Goal: Check status: Check status

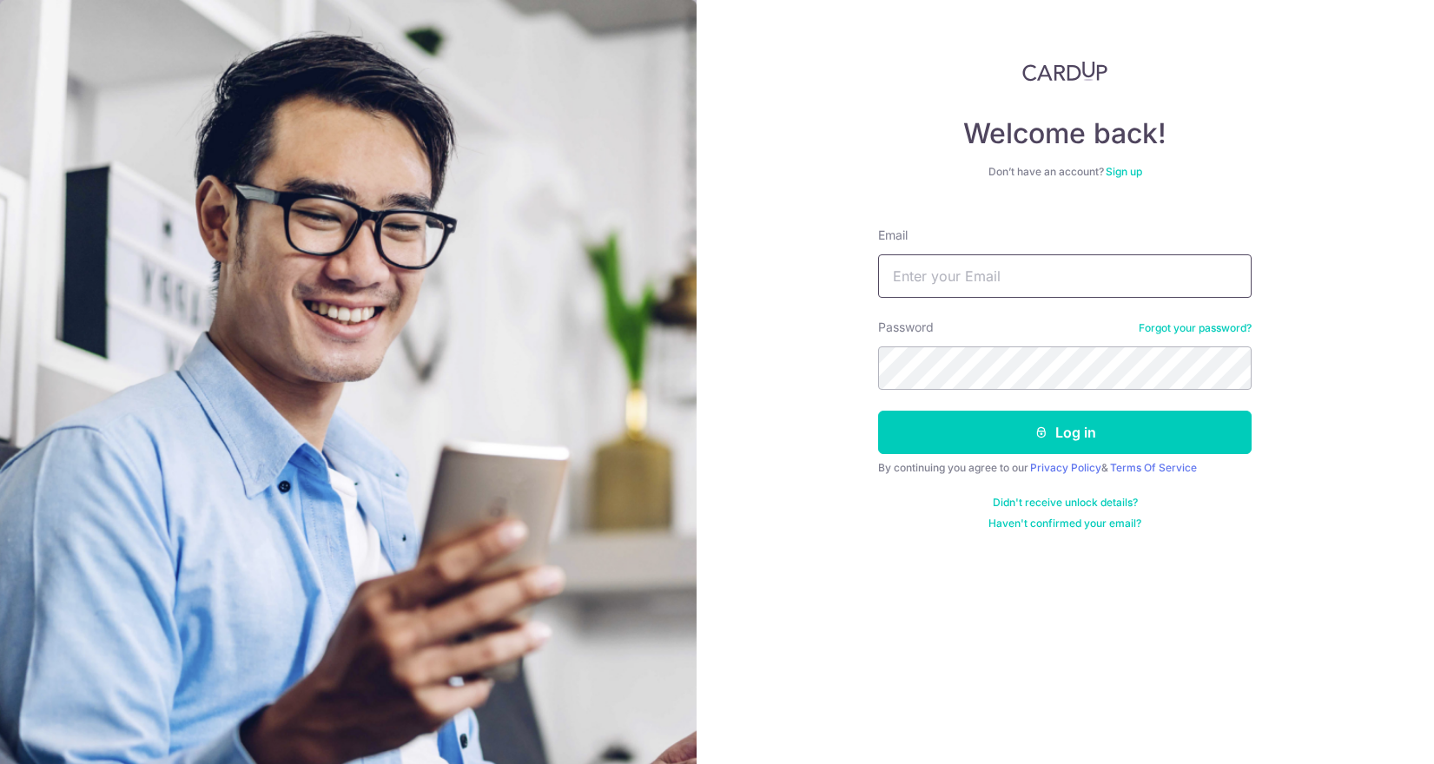
type input "[EMAIL_ADDRESS][DOMAIN_NAME]"
click at [1065, 432] on button "Log in" at bounding box center [1064, 432] width 373 height 43
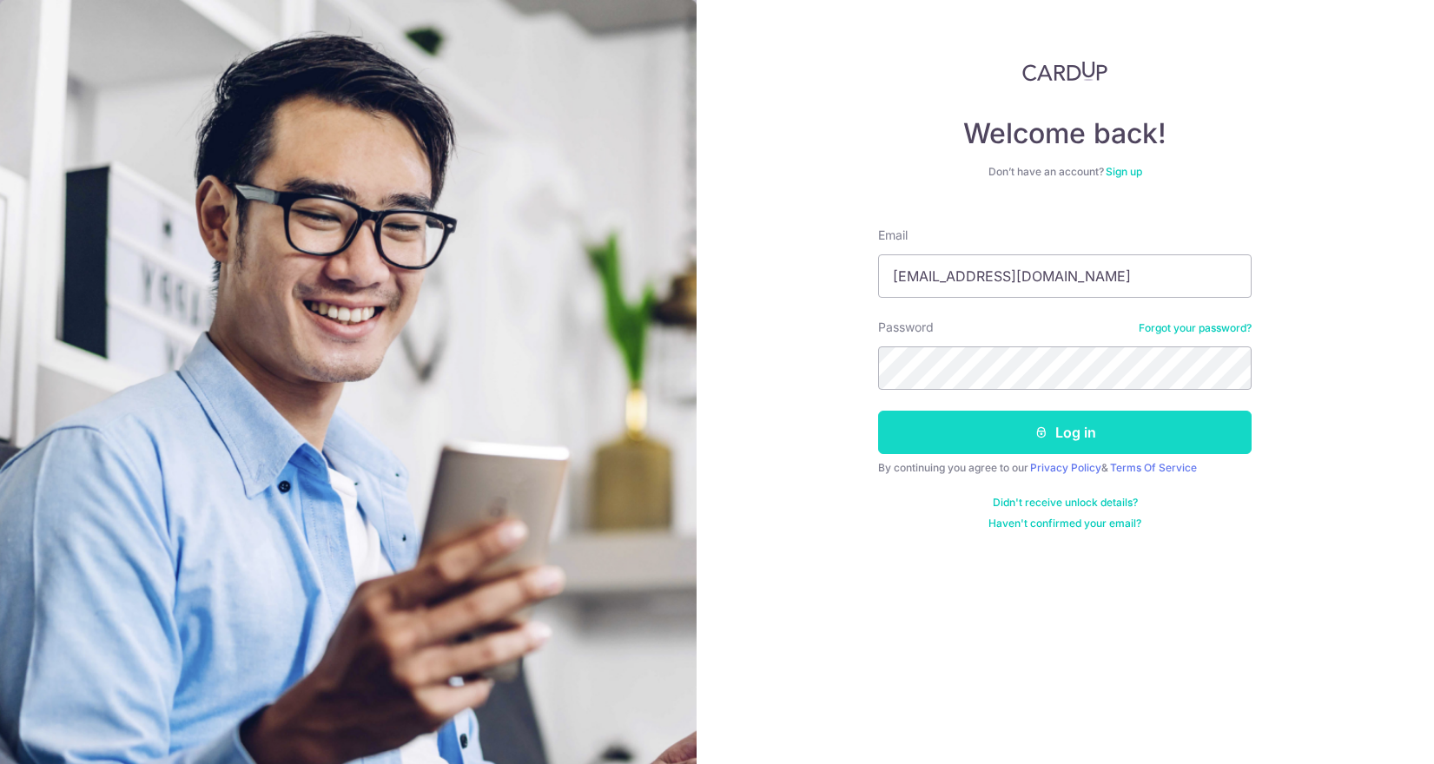
click at [1060, 439] on button "Log in" at bounding box center [1064, 432] width 373 height 43
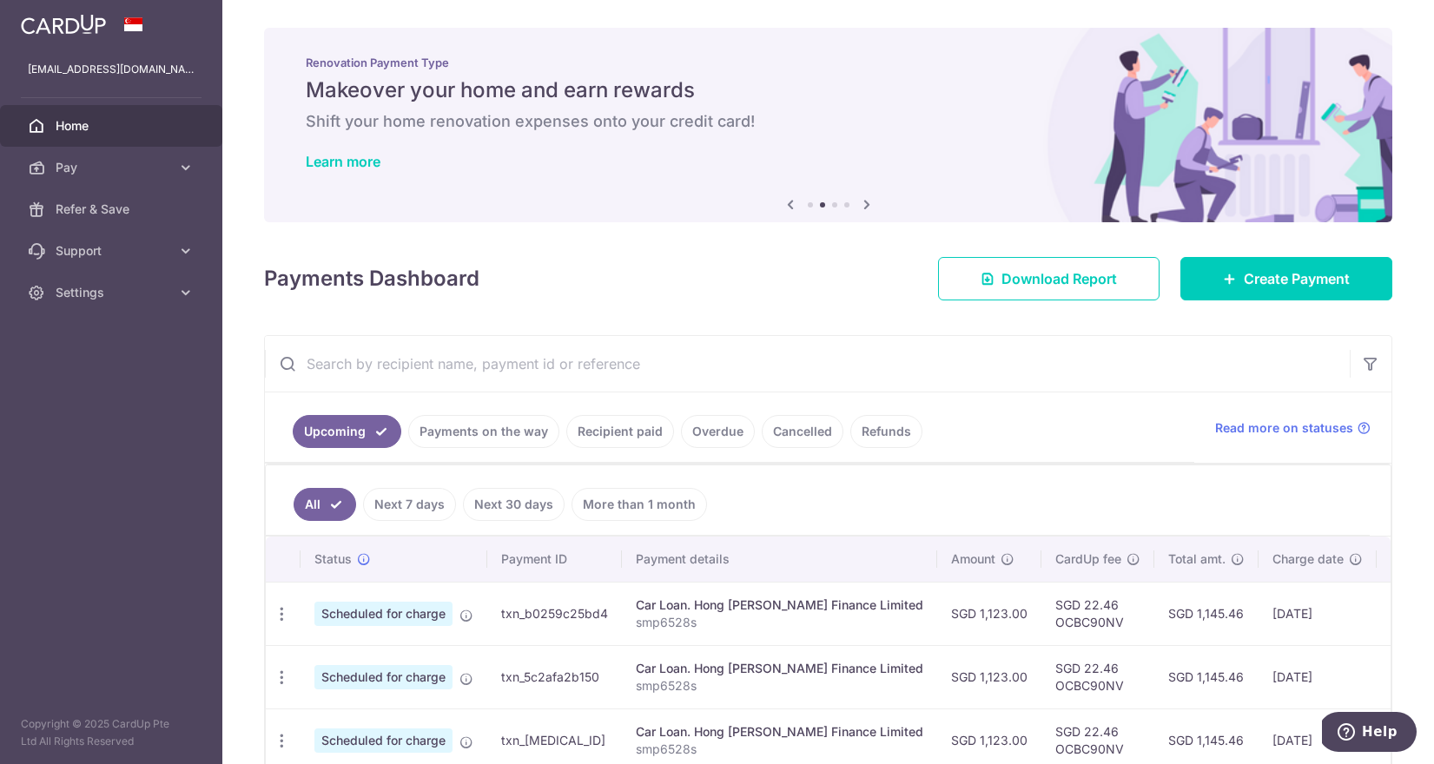
scroll to position [18, 0]
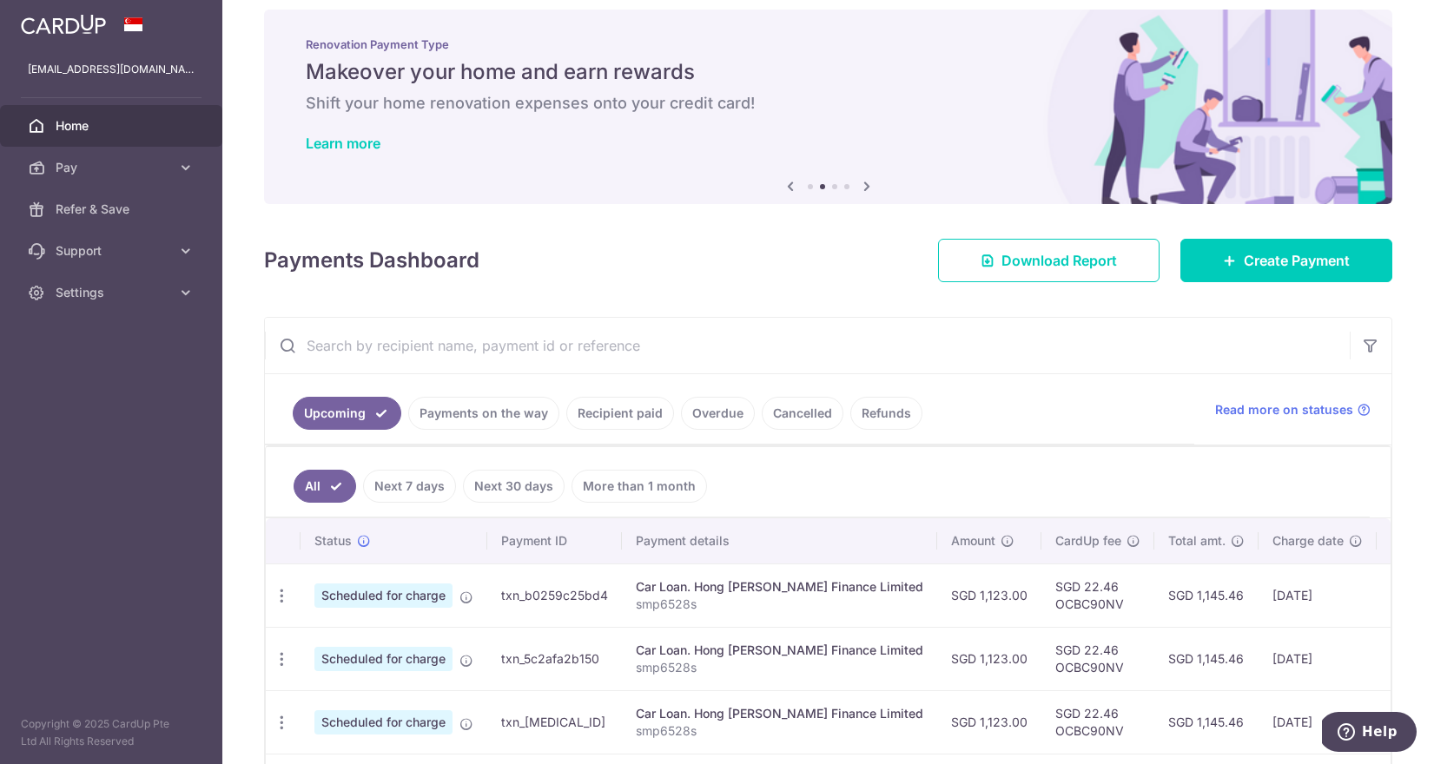
click at [634, 416] on link "Recipient paid" at bounding box center [620, 413] width 108 height 33
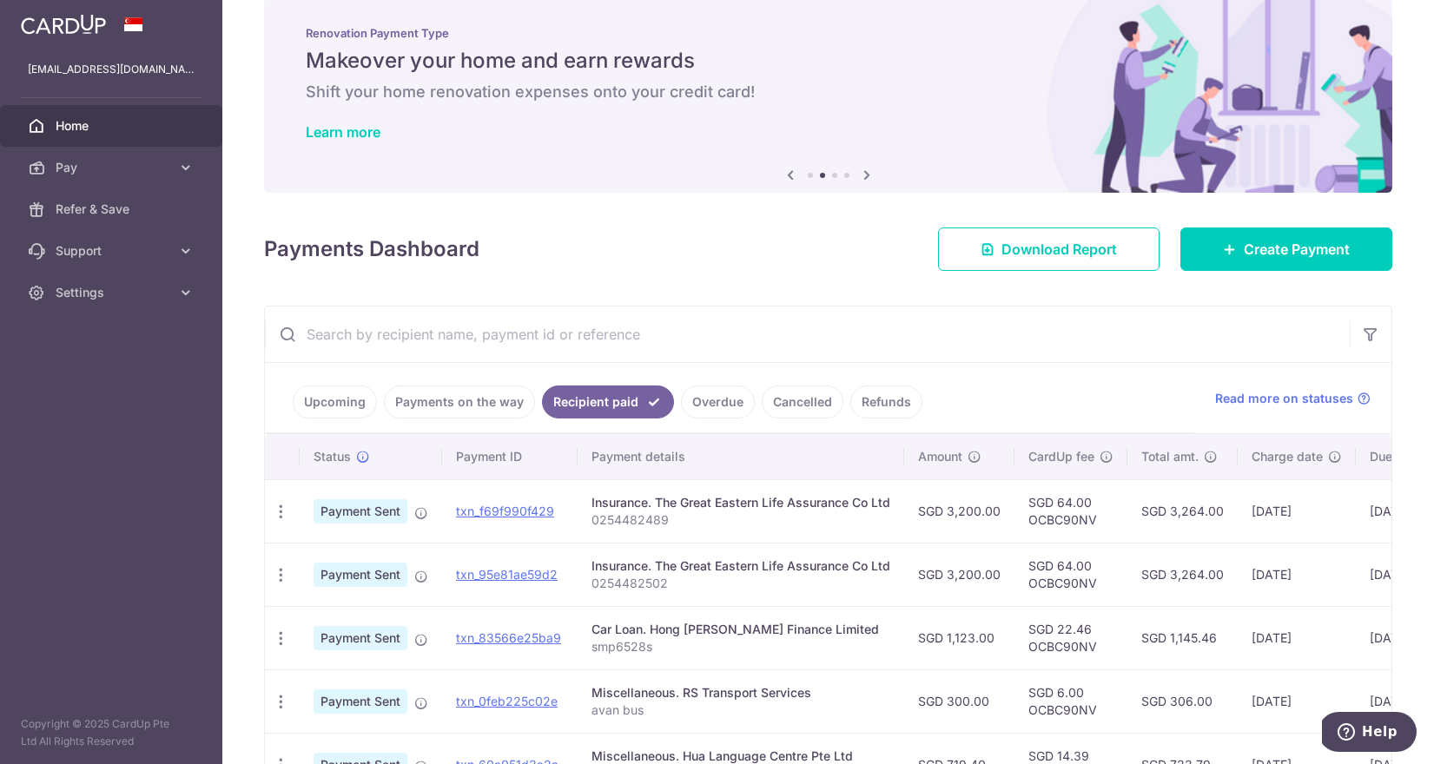
scroll to position [80, 0]
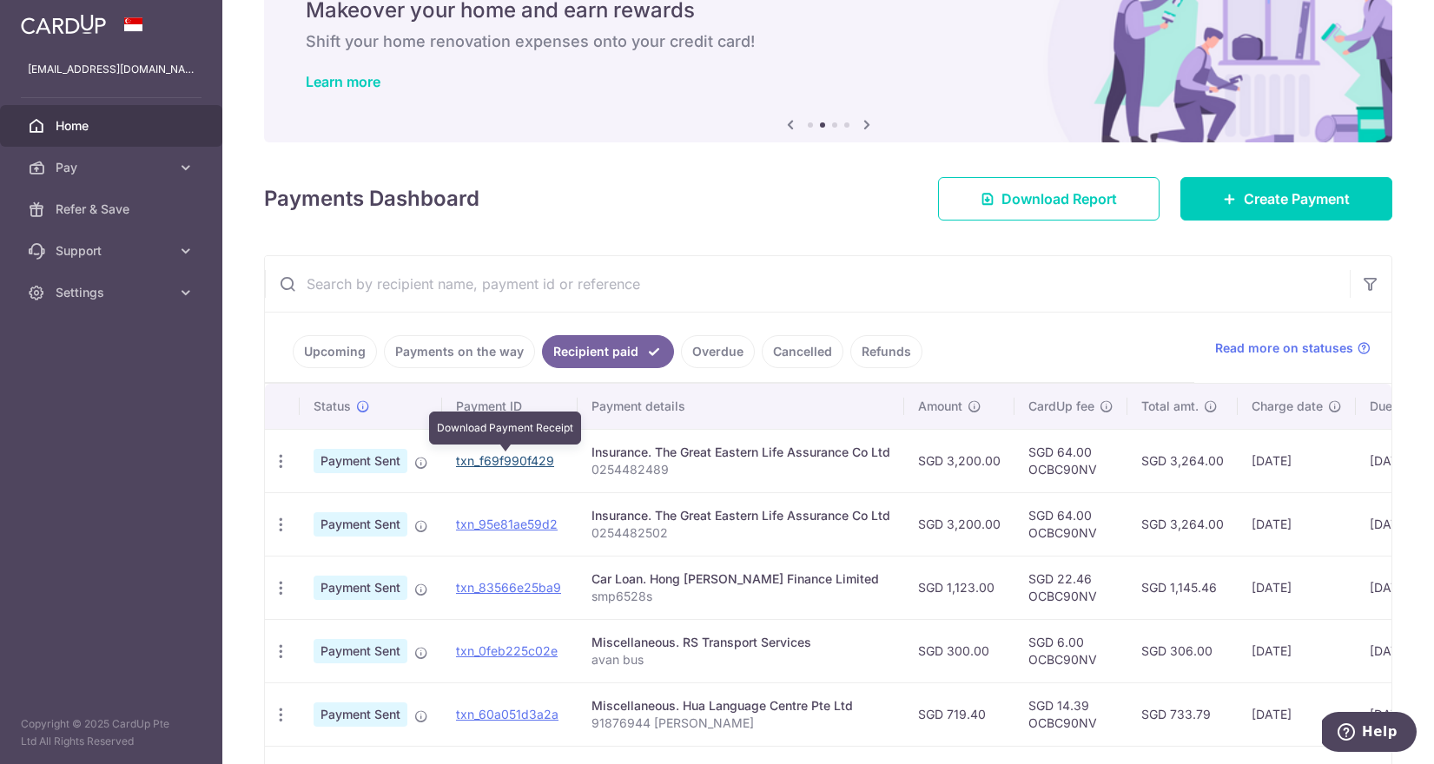
click at [488, 460] on link "txn_f69f990f429" at bounding box center [505, 460] width 98 height 15
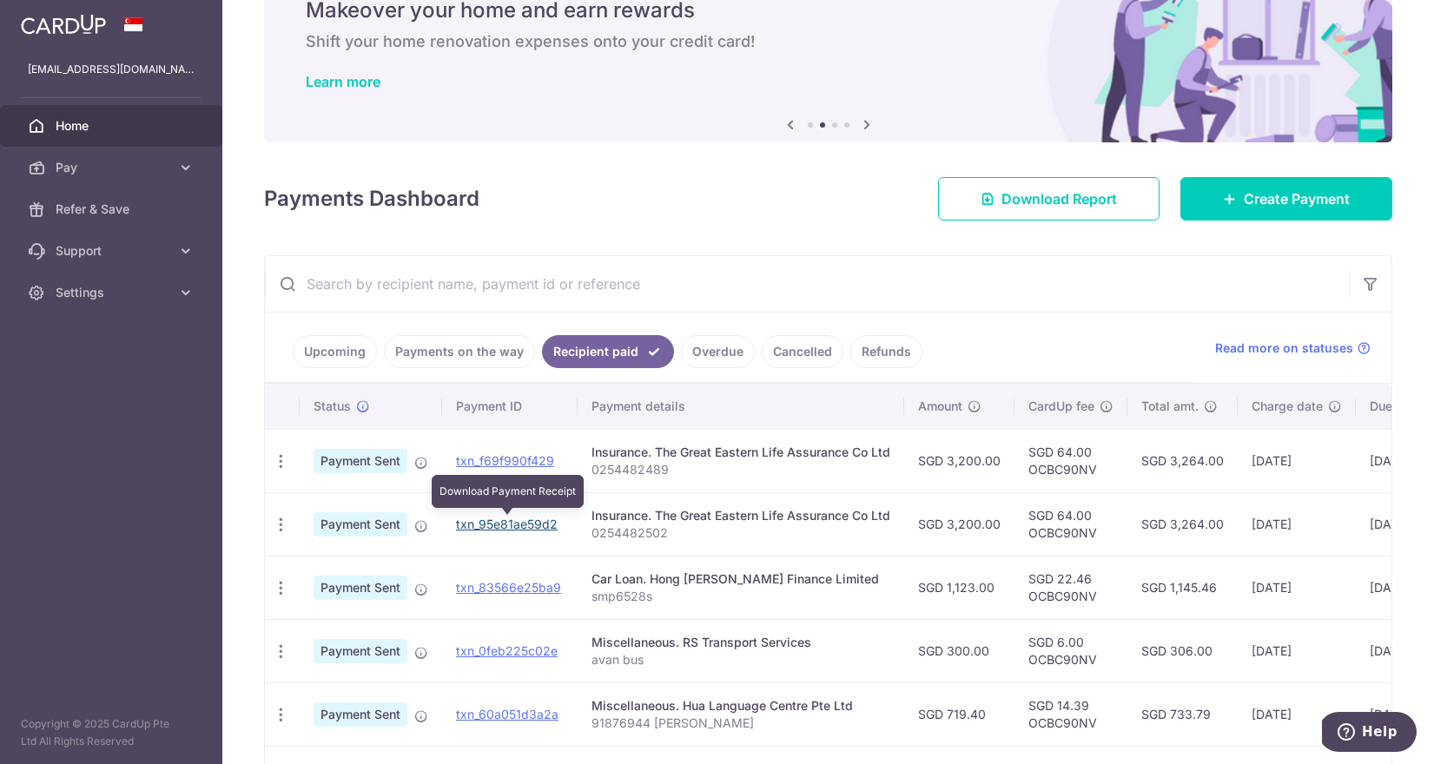
click at [504, 521] on link "txn_95e81ae59d2" at bounding box center [507, 524] width 102 height 15
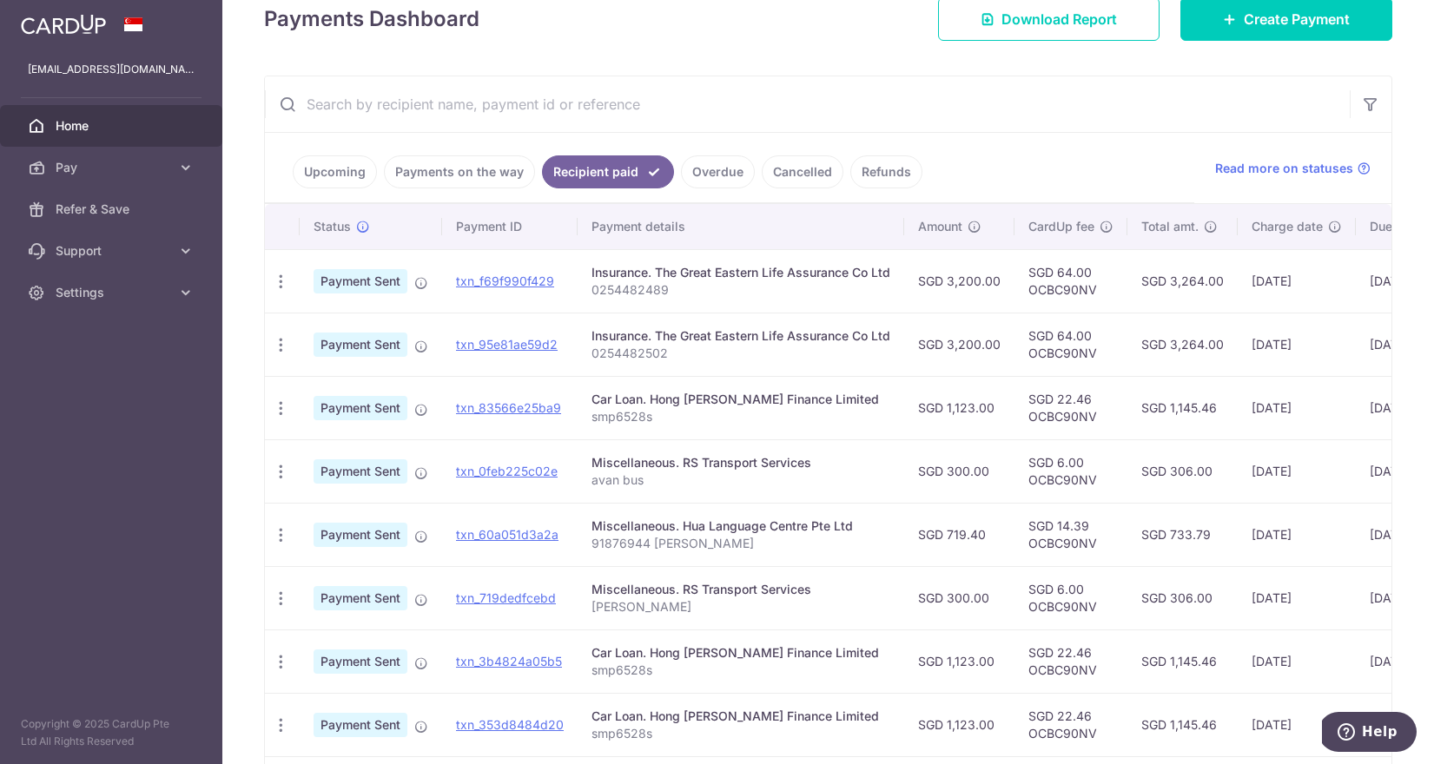
scroll to position [497, 0]
